Goal: Task Accomplishment & Management: Use online tool/utility

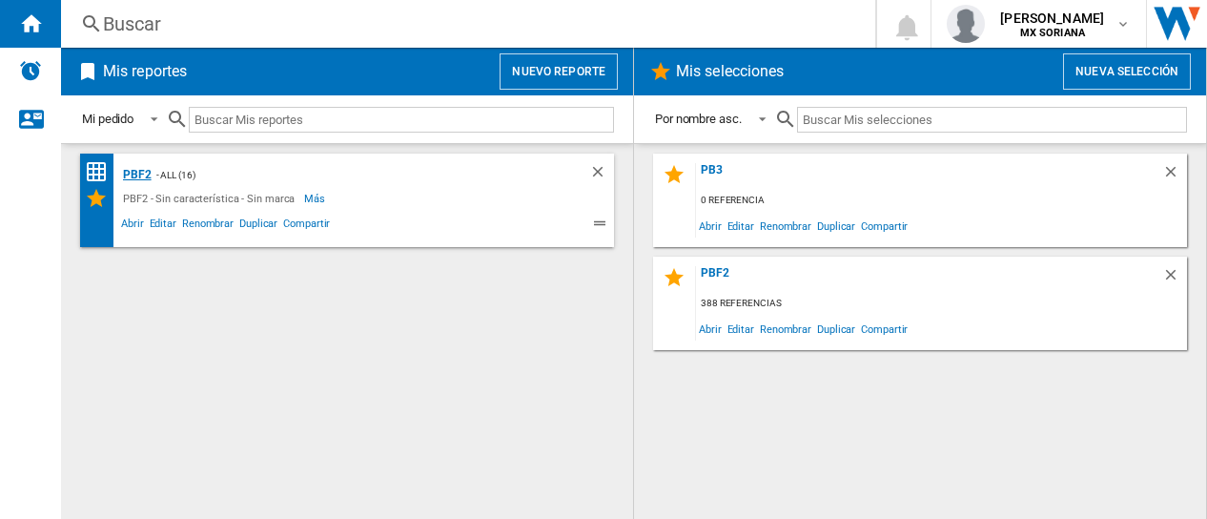
click at [135, 178] on div "PBF2" at bounding box center [134, 175] width 33 height 24
click at [132, 171] on div "PBF2" at bounding box center [134, 175] width 33 height 24
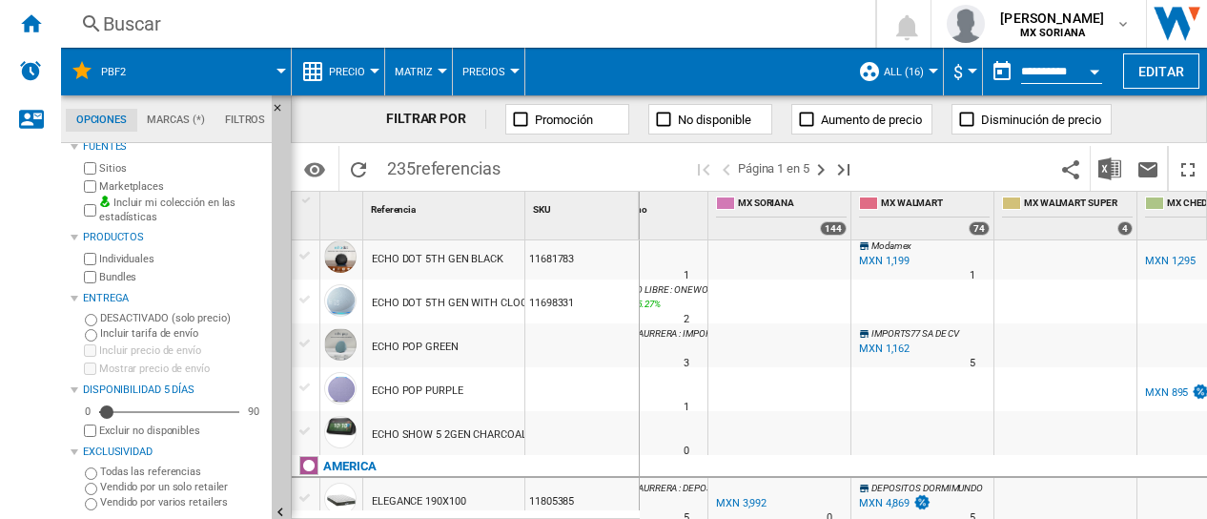
scroll to position [0, 110]
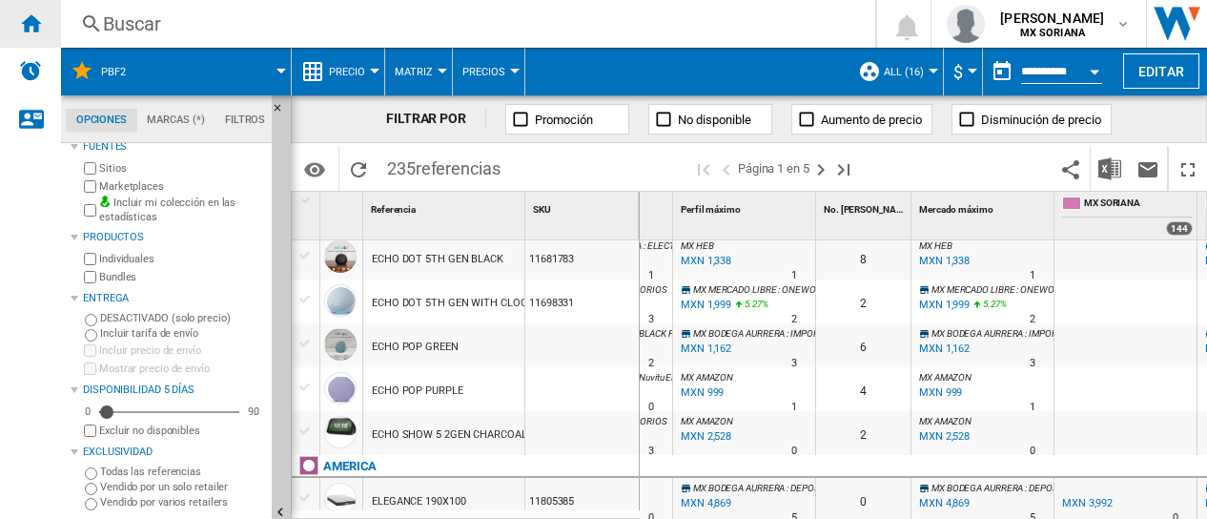
click at [33, 20] on ng-md-icon "Inicio" at bounding box center [30, 22] width 23 height 23
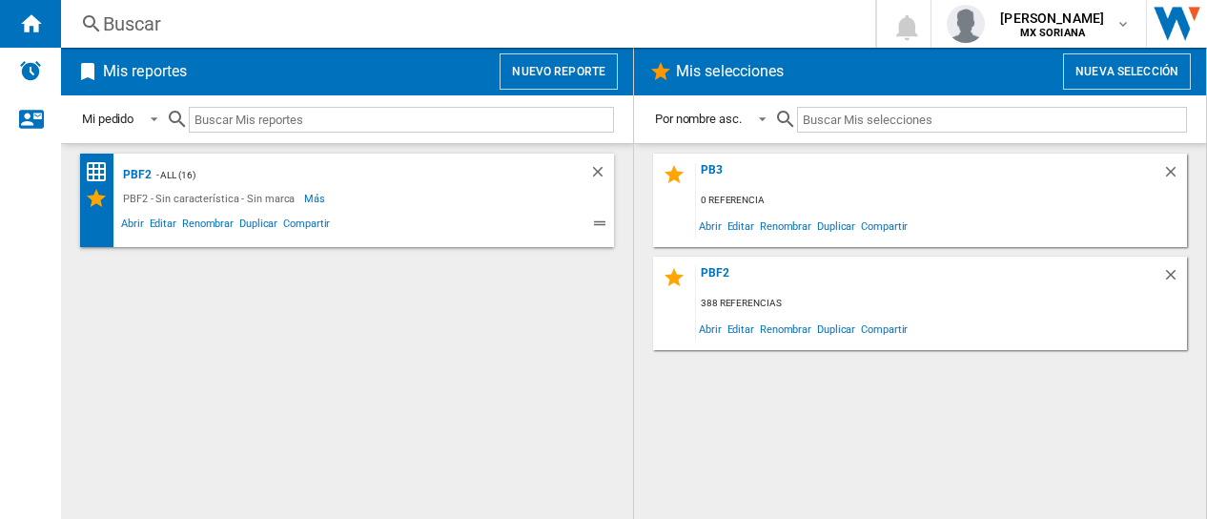
click at [586, 66] on button "Nuevo reporte" at bounding box center [558, 71] width 118 height 36
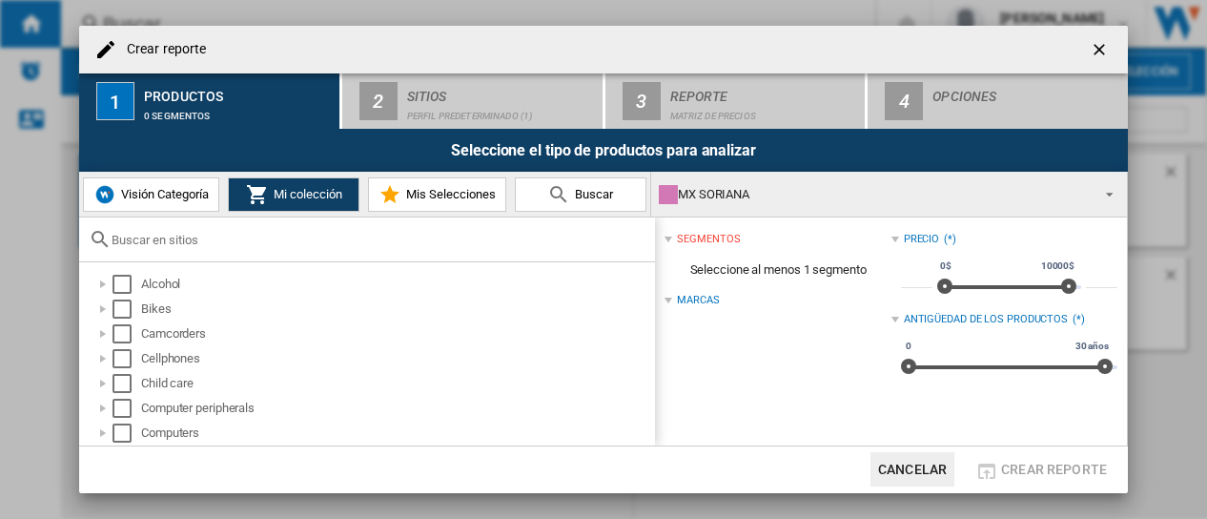
click at [1104, 191] on span at bounding box center [1103, 192] width 23 height 27
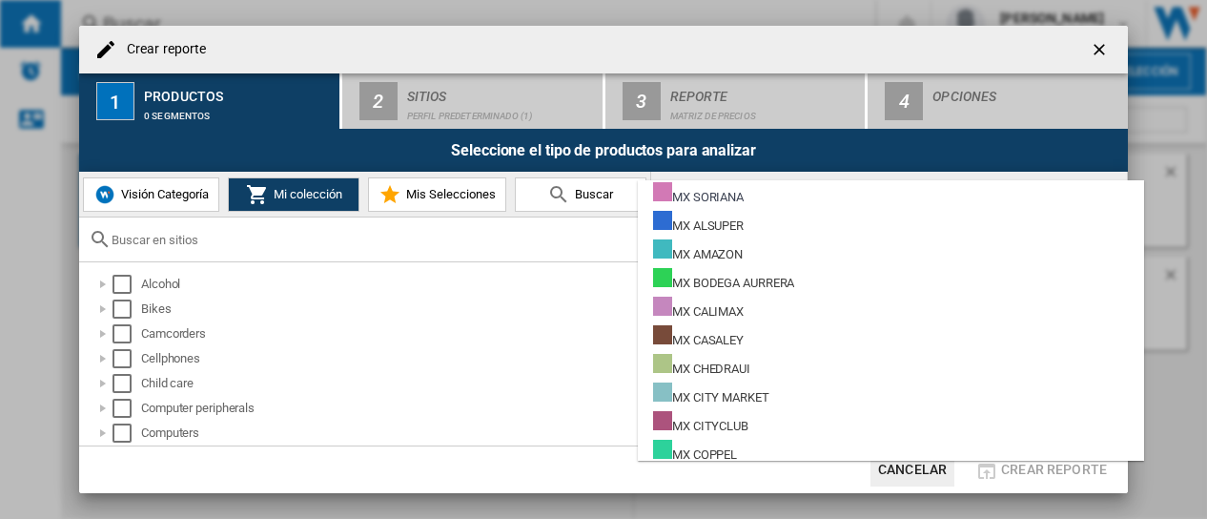
click at [526, 114] on md-backdrop at bounding box center [603, 259] width 1207 height 519
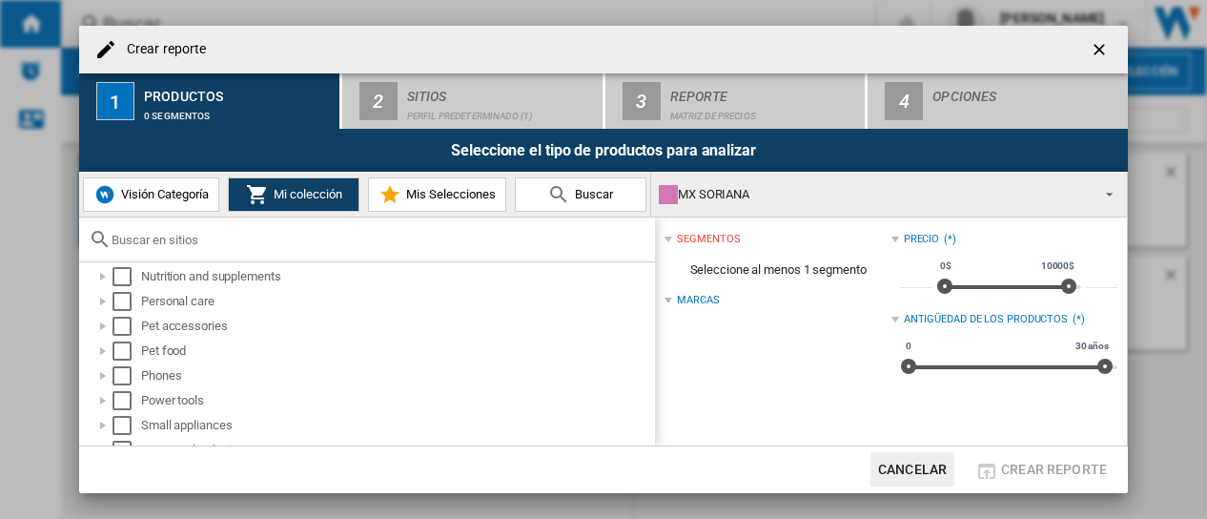
scroll to position [606, 0]
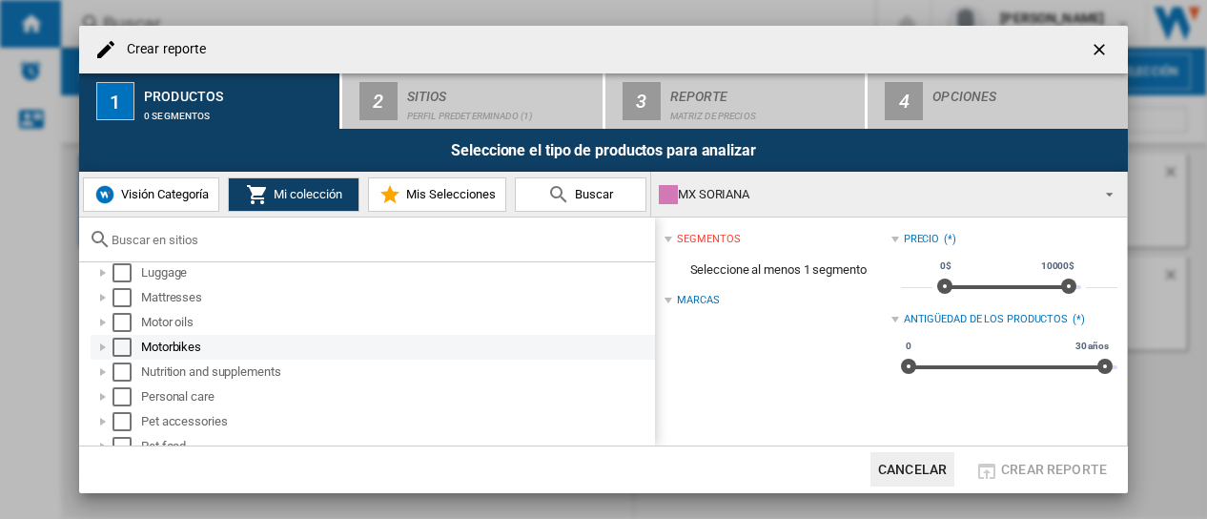
click at [118, 344] on div "Select" at bounding box center [121, 346] width 19 height 19
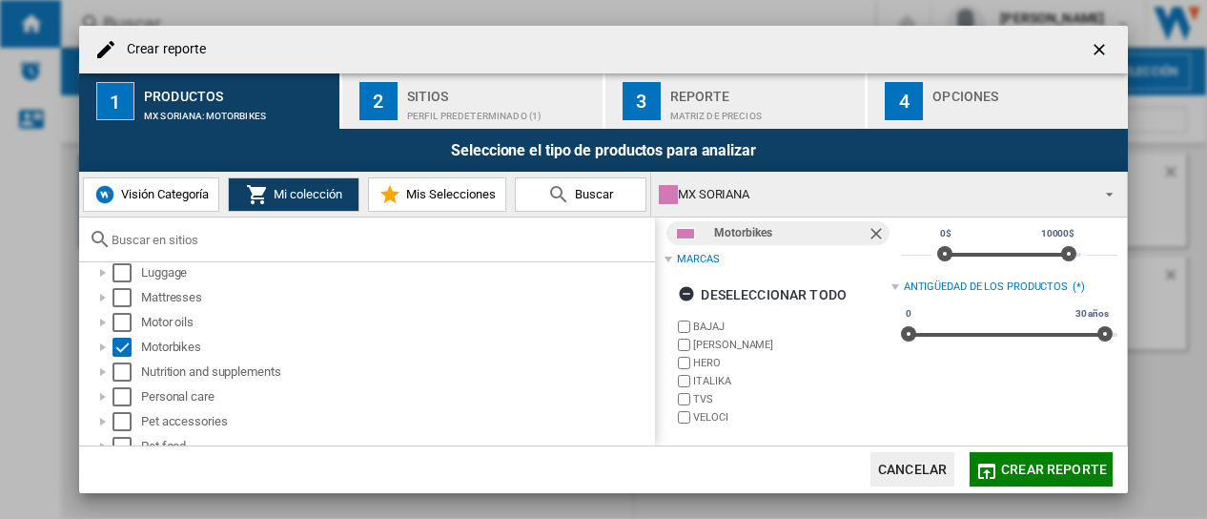
scroll to position [0, 0]
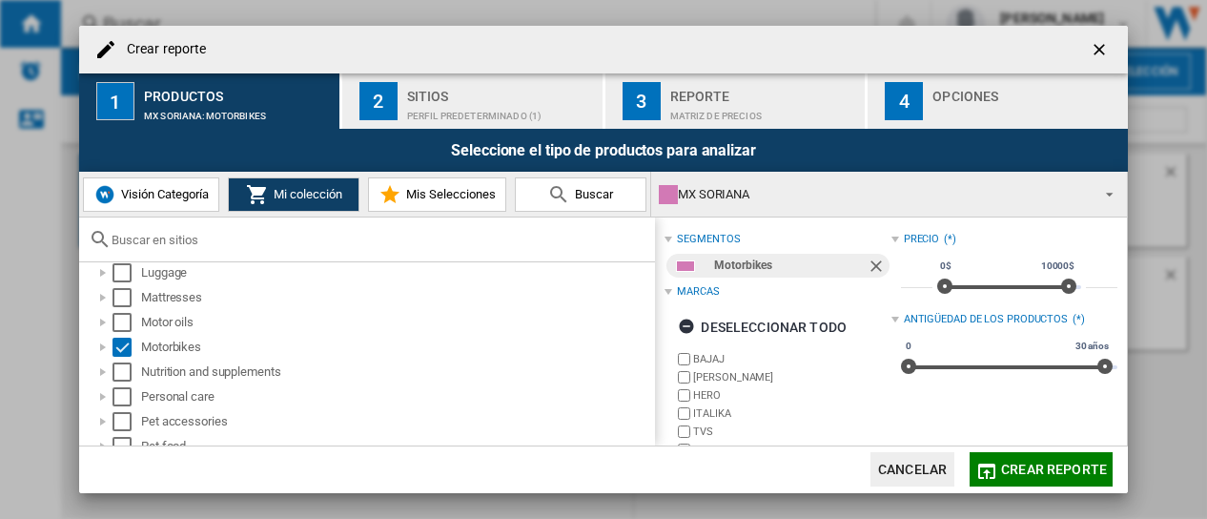
click at [494, 96] on div "Sitios" at bounding box center [501, 91] width 188 height 20
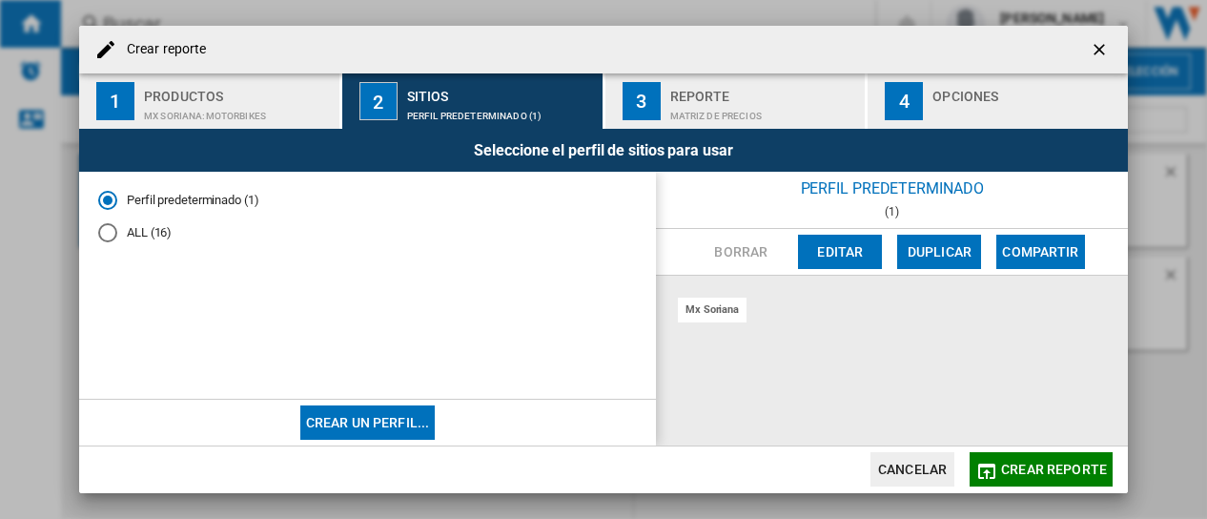
click at [106, 234] on div "ALL (16)" at bounding box center [107, 232] width 19 height 19
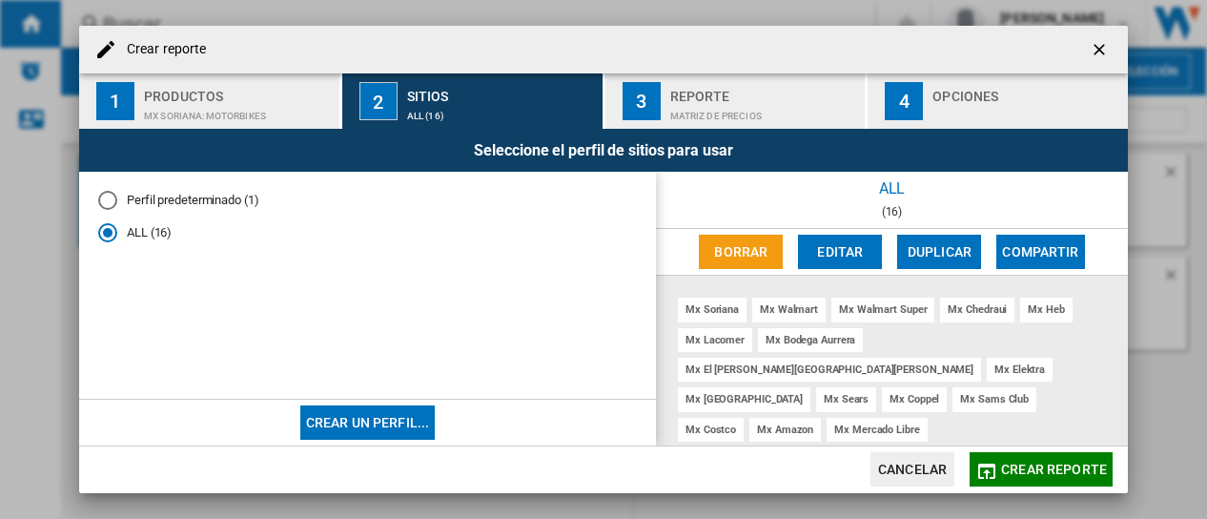
click at [688, 103] on div "Matriz de precios" at bounding box center [764, 111] width 188 height 20
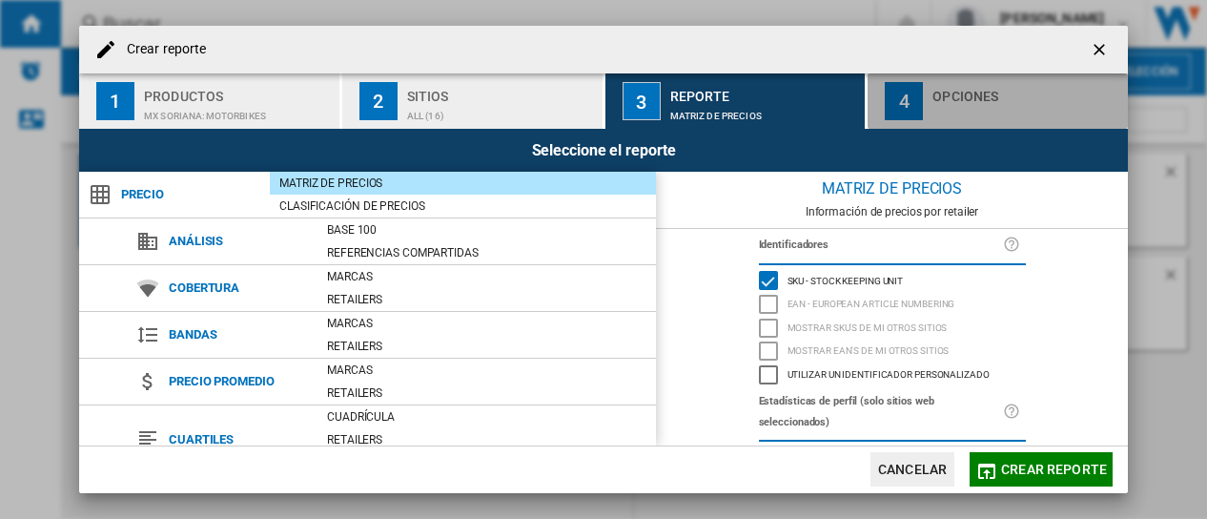
click at [972, 103] on div "button" at bounding box center [1026, 111] width 188 height 20
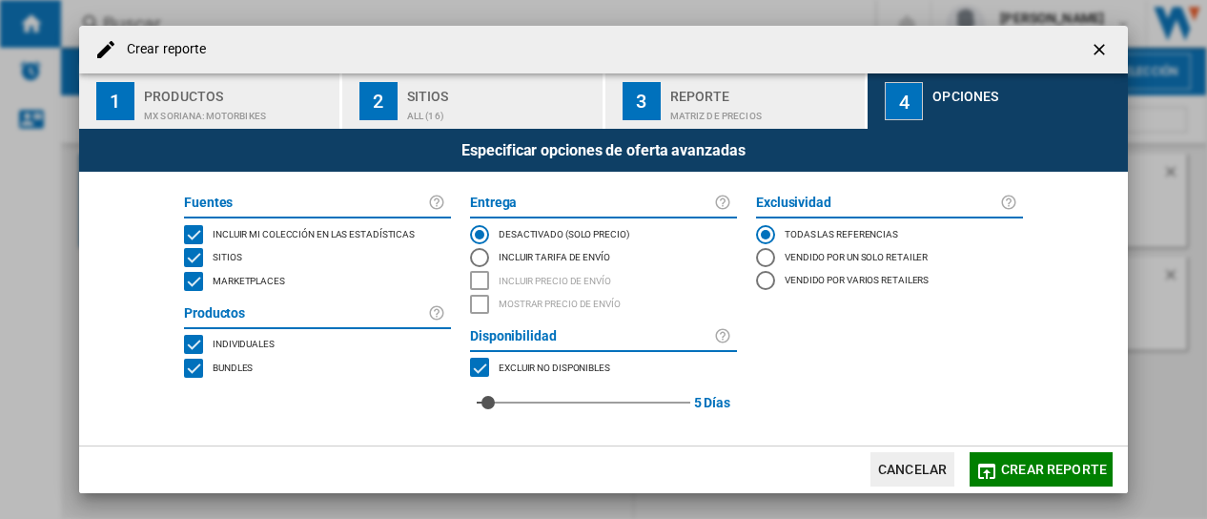
click at [196, 285] on div "MARKETPLACES" at bounding box center [193, 281] width 19 height 19
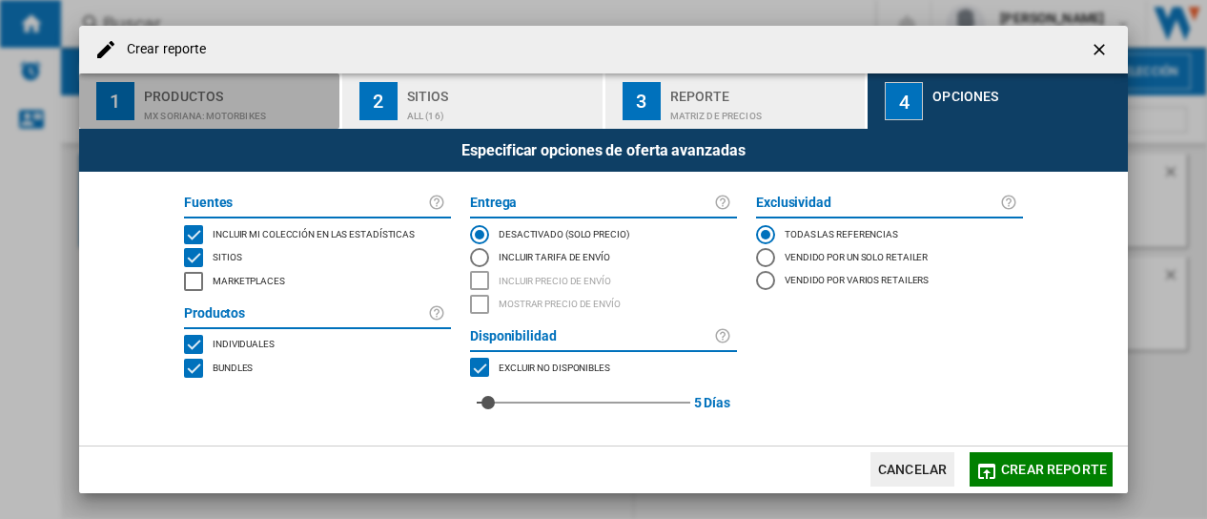
click at [175, 104] on div "MX SORIANA:Motorbikes" at bounding box center [238, 111] width 188 height 20
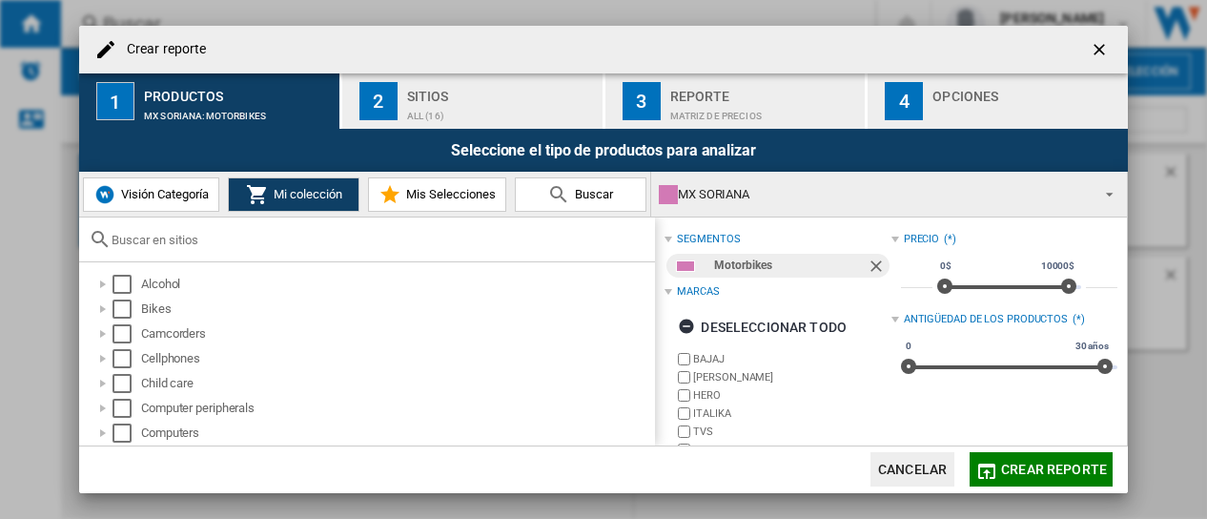
click at [419, 199] on span "Mis Selecciones" at bounding box center [448, 194] width 94 height 14
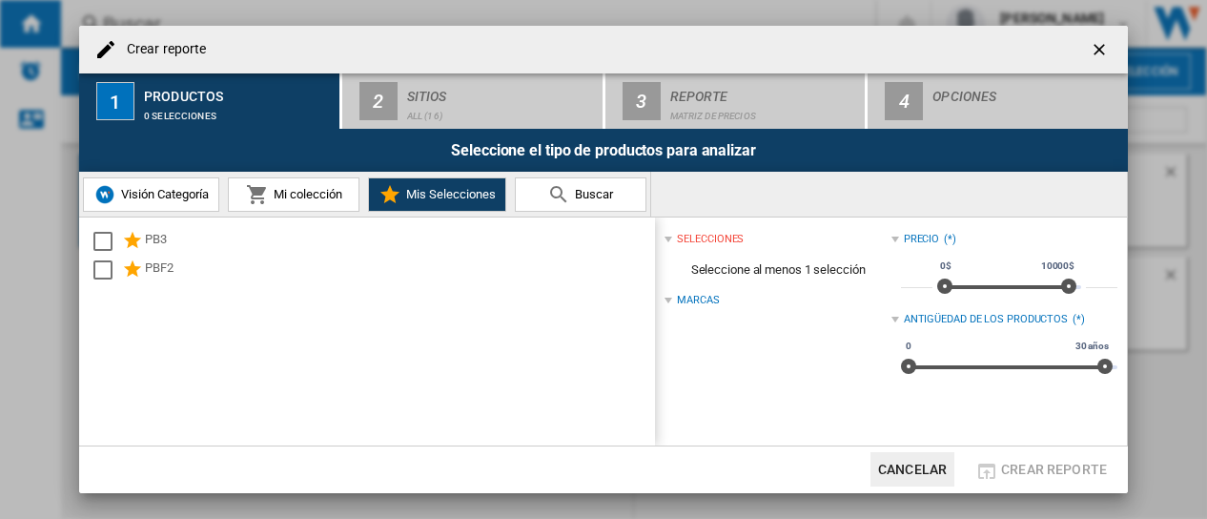
click at [161, 199] on span "Visión Categoría" at bounding box center [162, 194] width 92 height 14
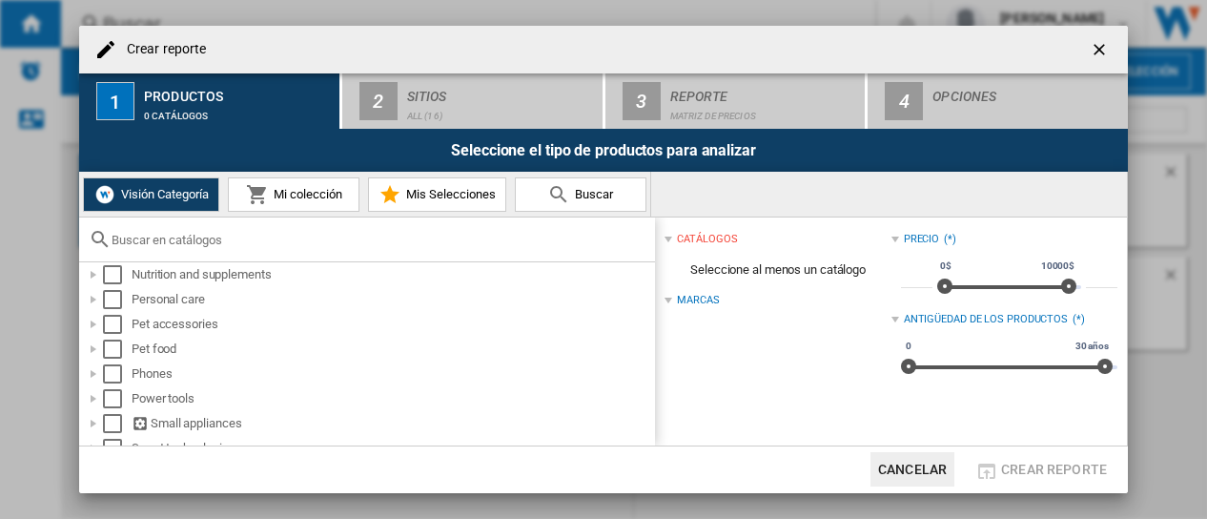
scroll to position [514, 0]
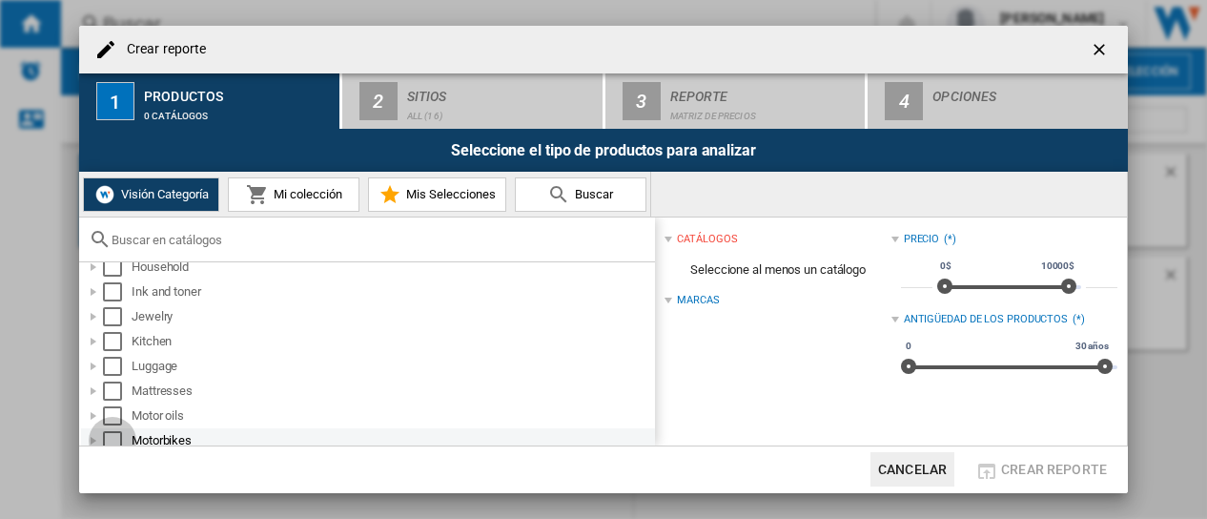
click at [111, 439] on div "Select" at bounding box center [112, 440] width 19 height 19
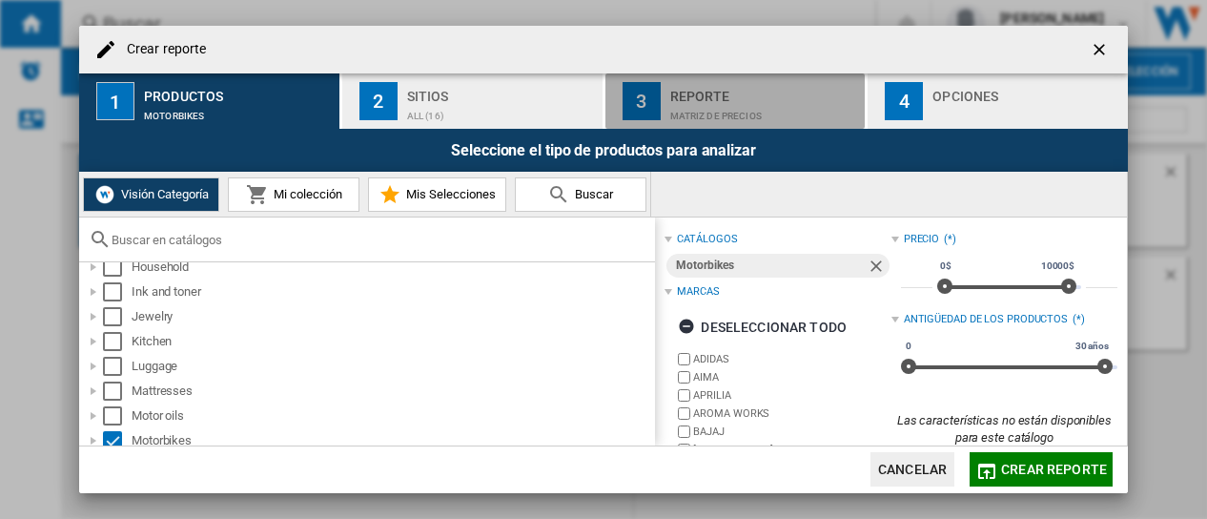
click at [732, 110] on div "Matriz de precios" at bounding box center [764, 111] width 188 height 20
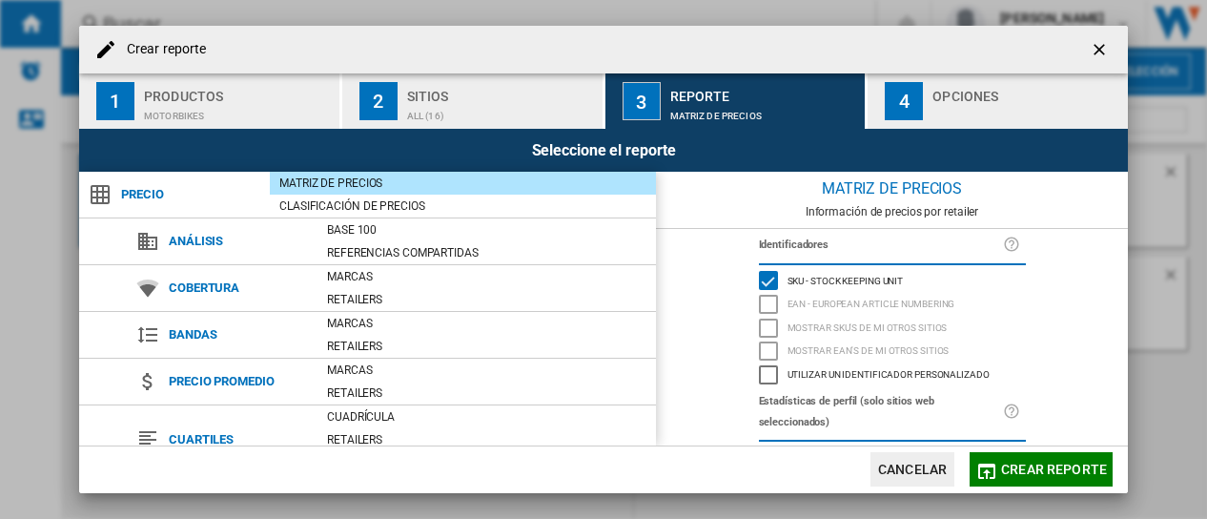
click at [540, 108] on div "ALL (16)" at bounding box center [501, 111] width 188 height 20
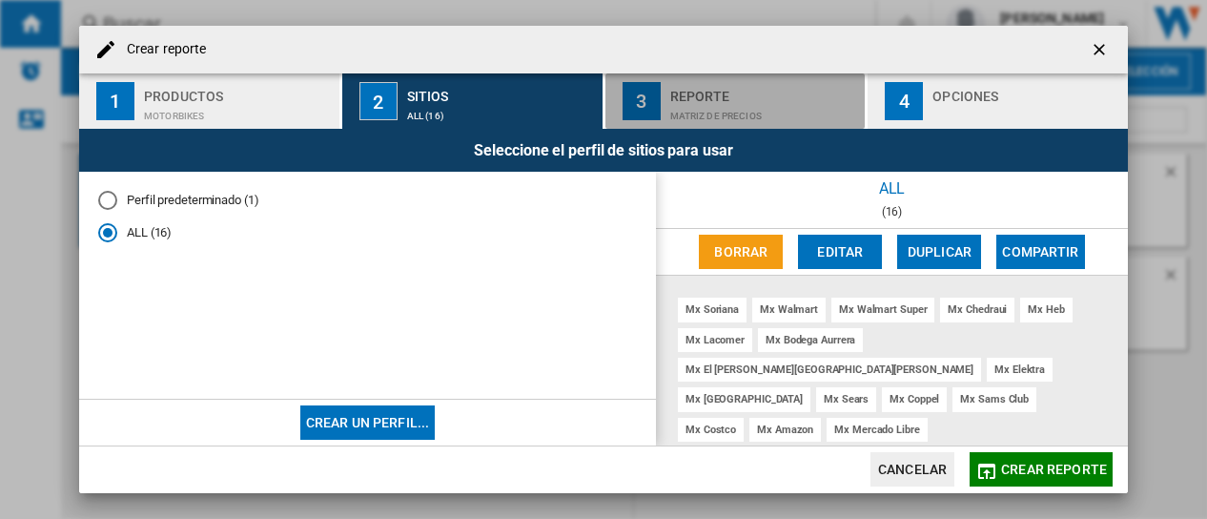
click at [770, 106] on div "Matriz de precios" at bounding box center [764, 111] width 188 height 20
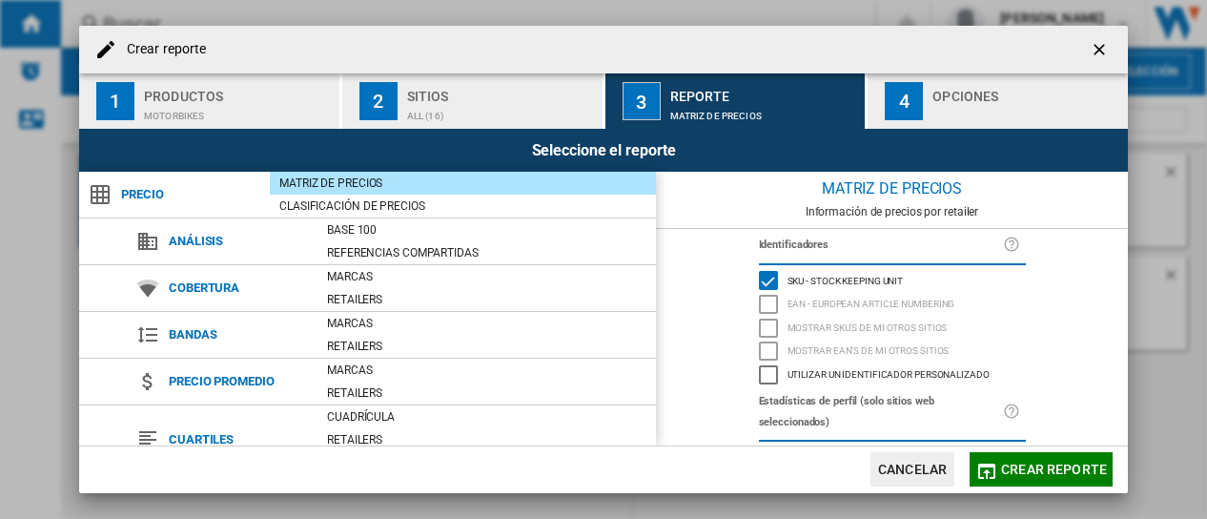
click at [978, 92] on div "Opciones" at bounding box center [1026, 91] width 188 height 20
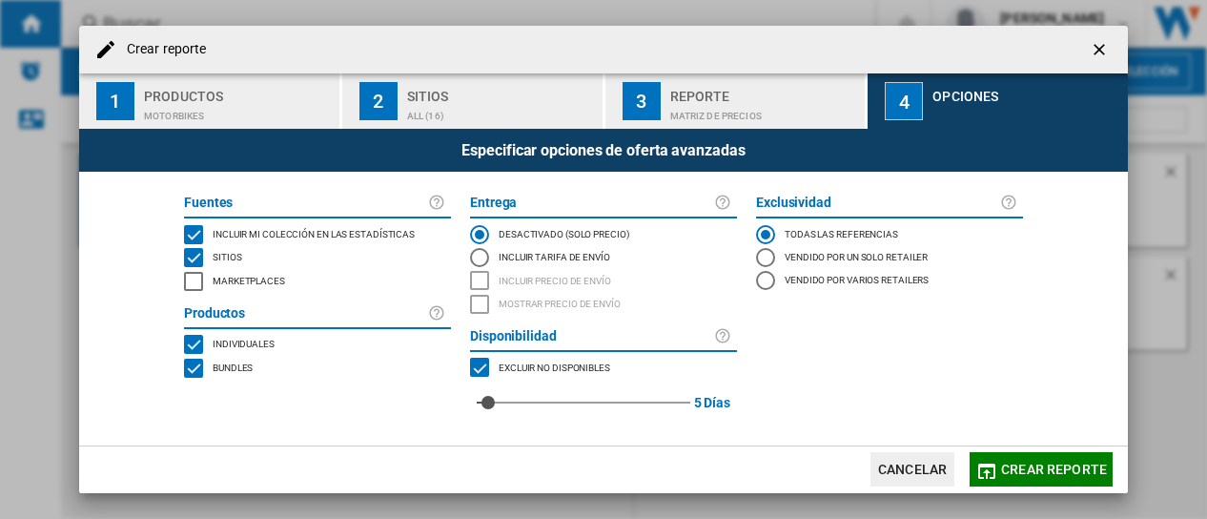
click at [1077, 468] on span "Crear reporte" at bounding box center [1054, 468] width 106 height 15
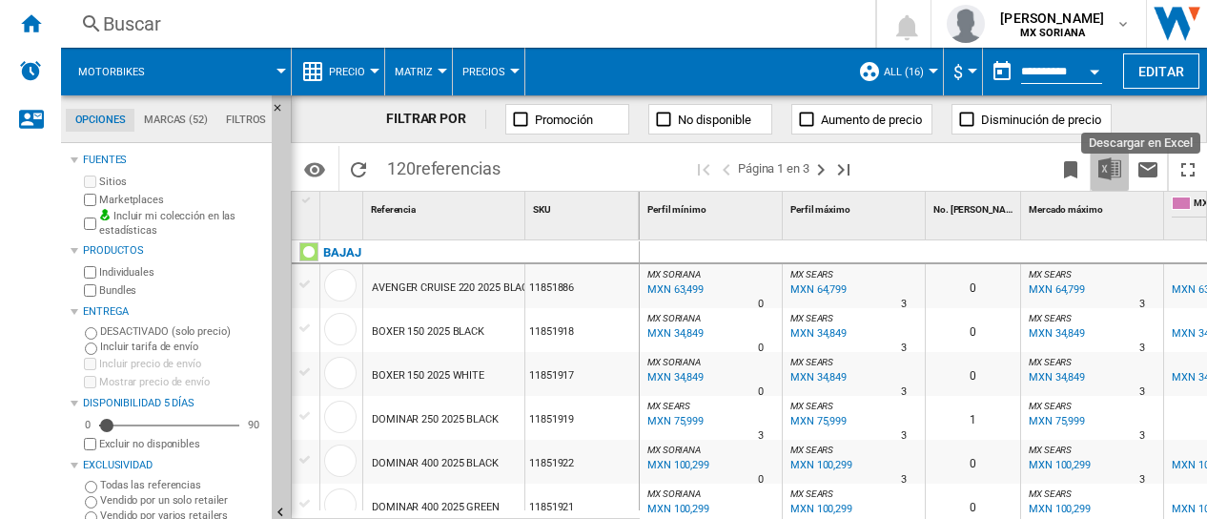
click at [1114, 168] on img "Descargar en Excel" at bounding box center [1109, 168] width 23 height 23
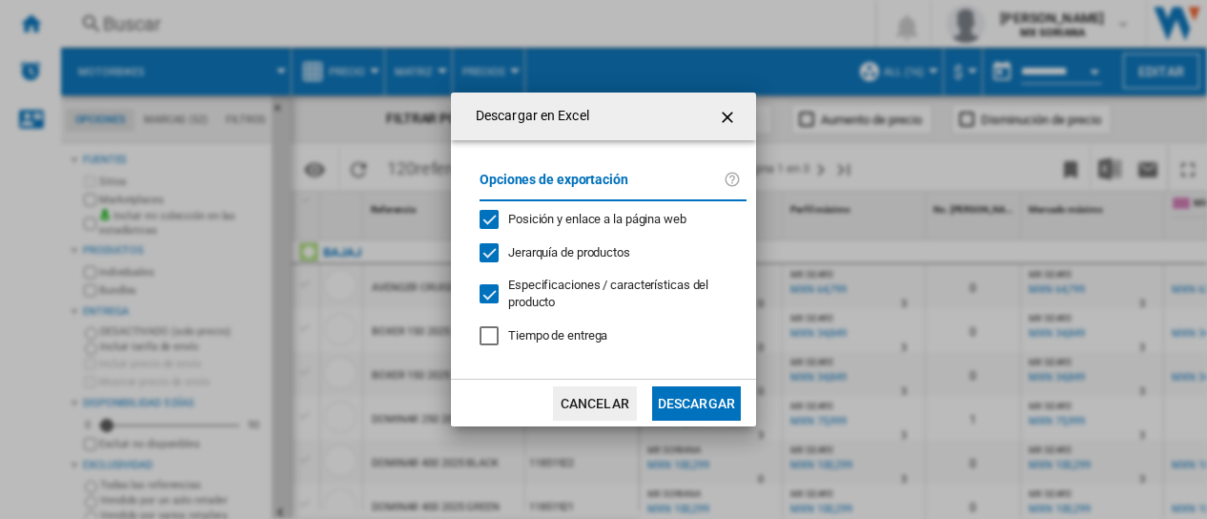
click at [703, 405] on button "Descargar" at bounding box center [696, 403] width 89 height 34
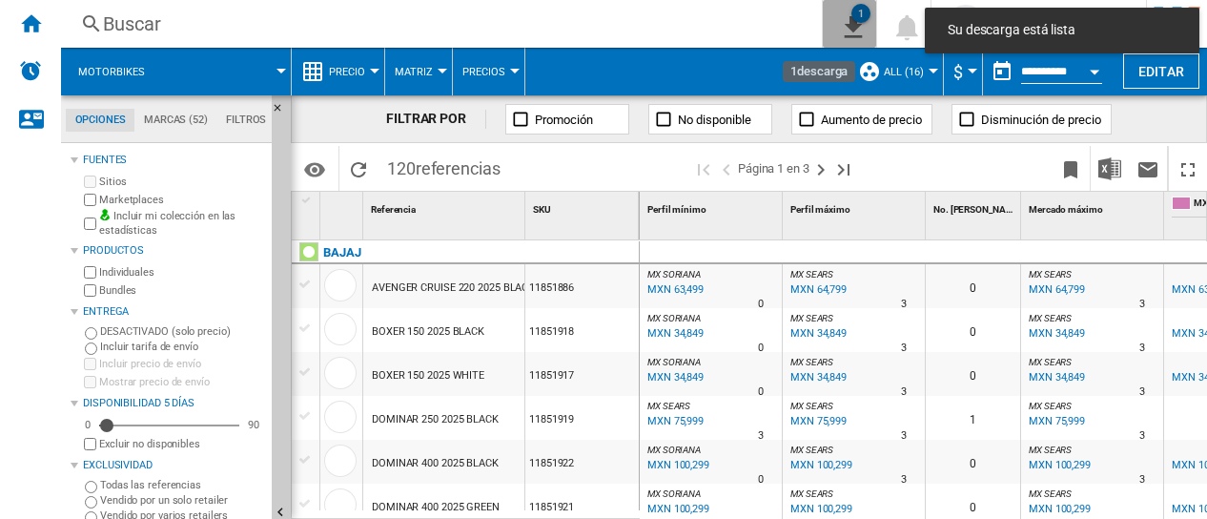
click at [838, 26] on ng-md-icon "1\a descarga" at bounding box center [849, 24] width 23 height 24
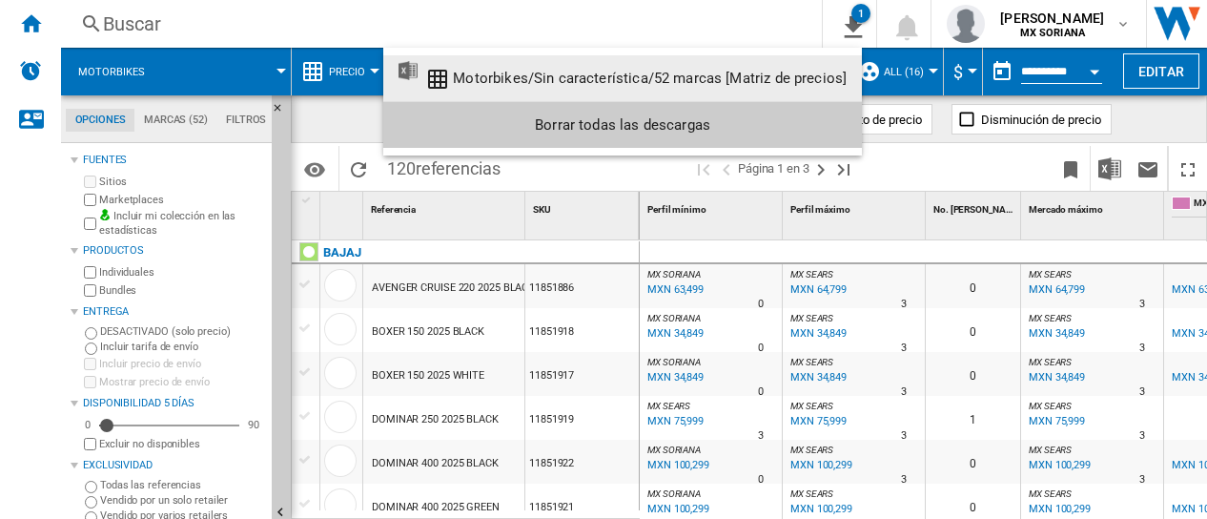
click at [692, 81] on div "Motorbikes/Sin característica/52 marcas [Matriz de precios]" at bounding box center [650, 78] width 394 height 17
